Goal: Navigation & Orientation: Find specific page/section

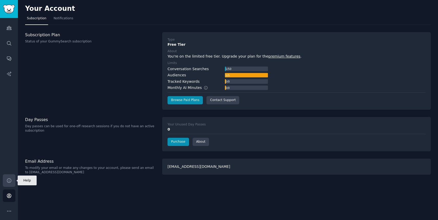
click at [9, 180] on icon "Sidebar" at bounding box center [9, 180] width 4 height 4
